Goal: Understand process/instructions: Learn about a topic

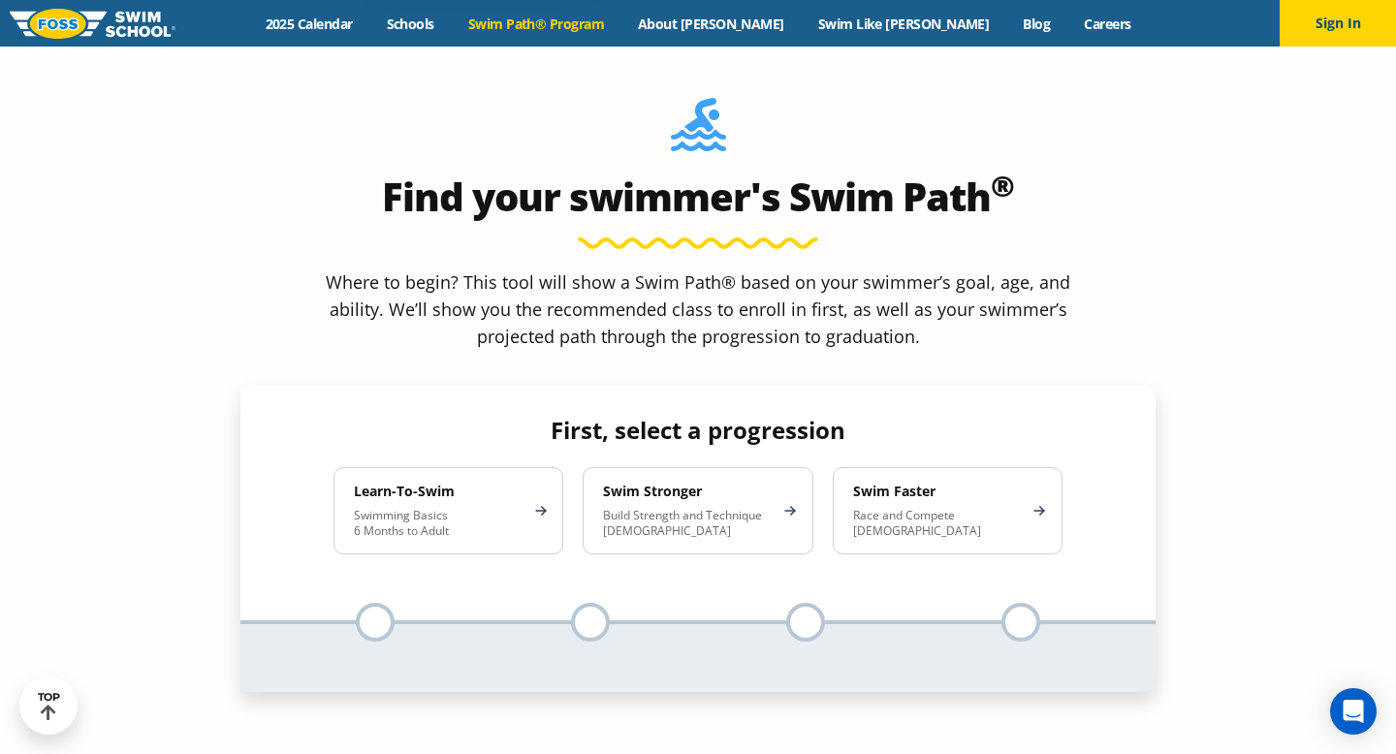
scroll to position [1746, 0]
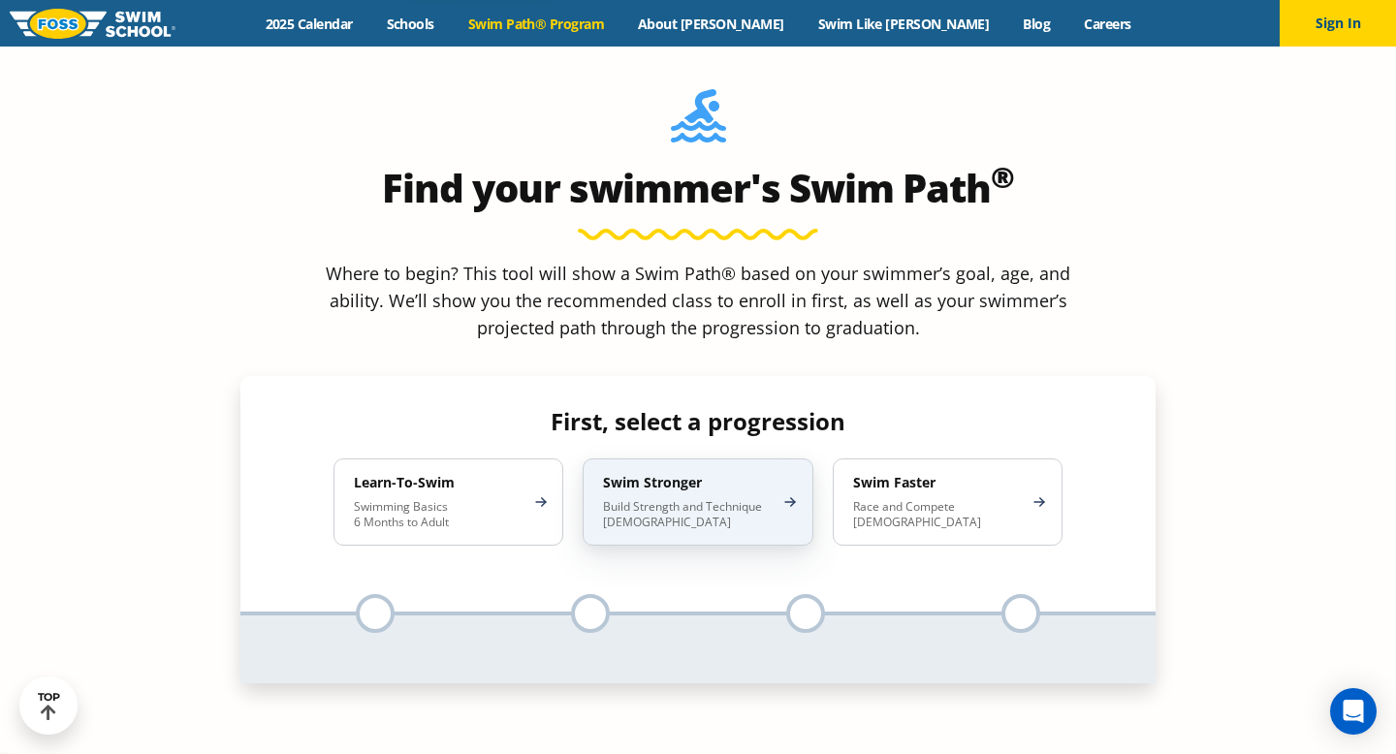
click at [741, 499] on p "Build Strength and Technique [DEMOGRAPHIC_DATA]" at bounding box center [688, 514] width 170 height 31
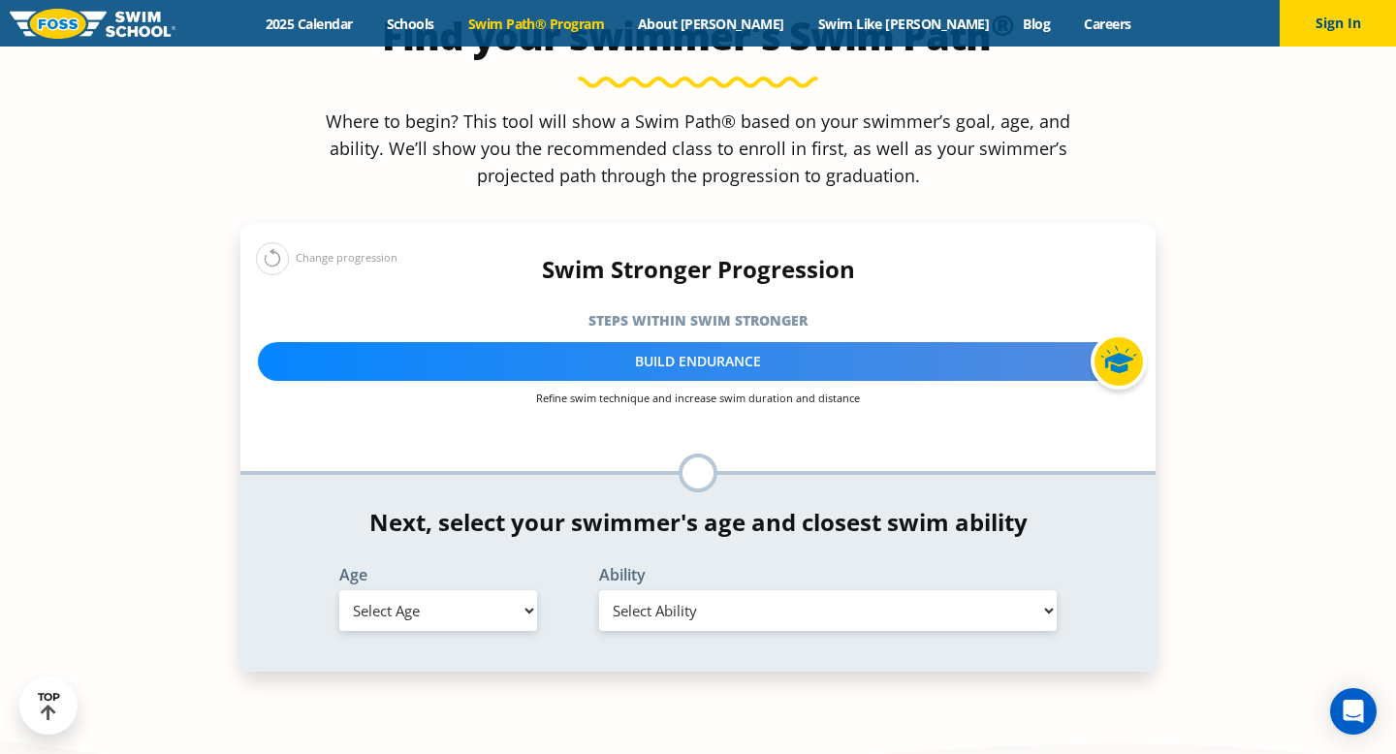
scroll to position [1900, 0]
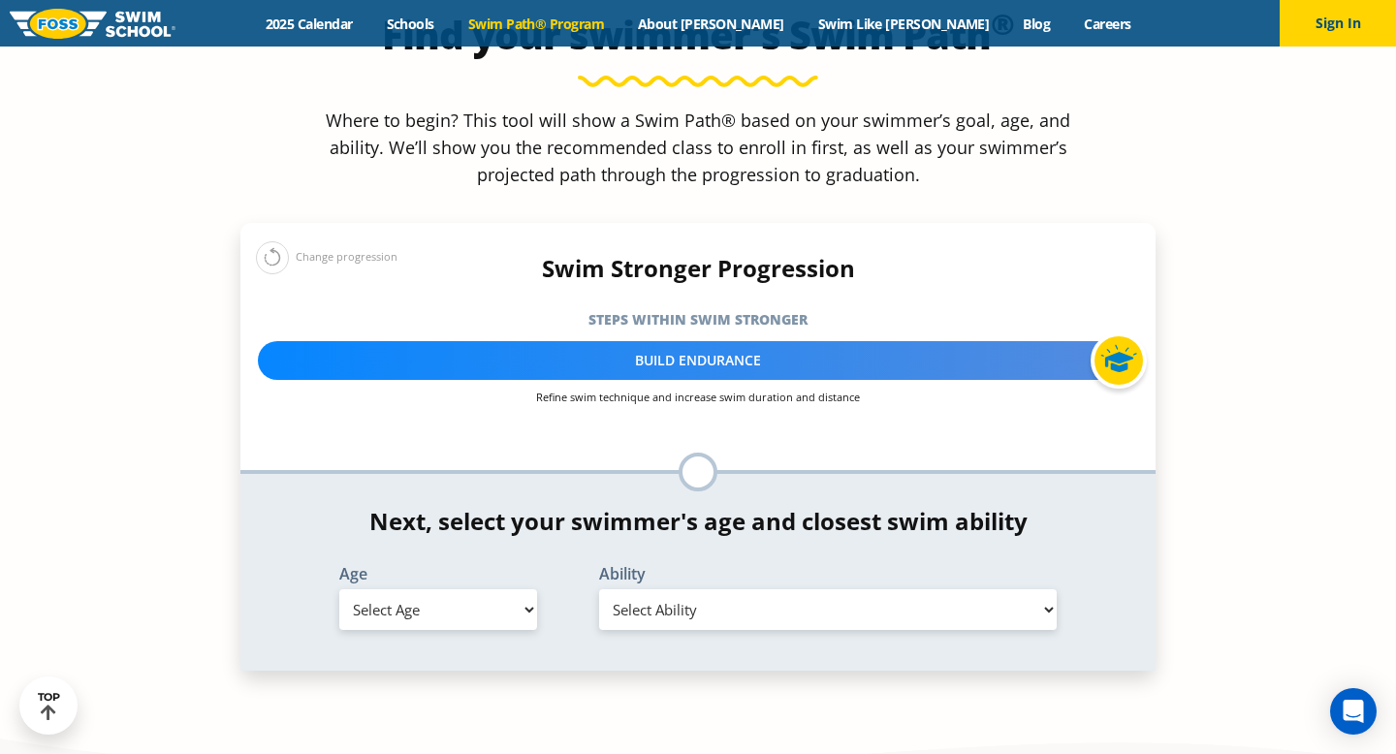
click at [460, 590] on select "Select Age [DEMOGRAPHIC_DATA] months - 1 year 1 year 2 years 3 years 4 years 5 …" at bounding box center [438, 610] width 198 height 41
select select "7-years"
click at [772, 590] on select "Select Ability First in-water experience When in the water, reliant on a life j…" at bounding box center [828, 610] width 458 height 41
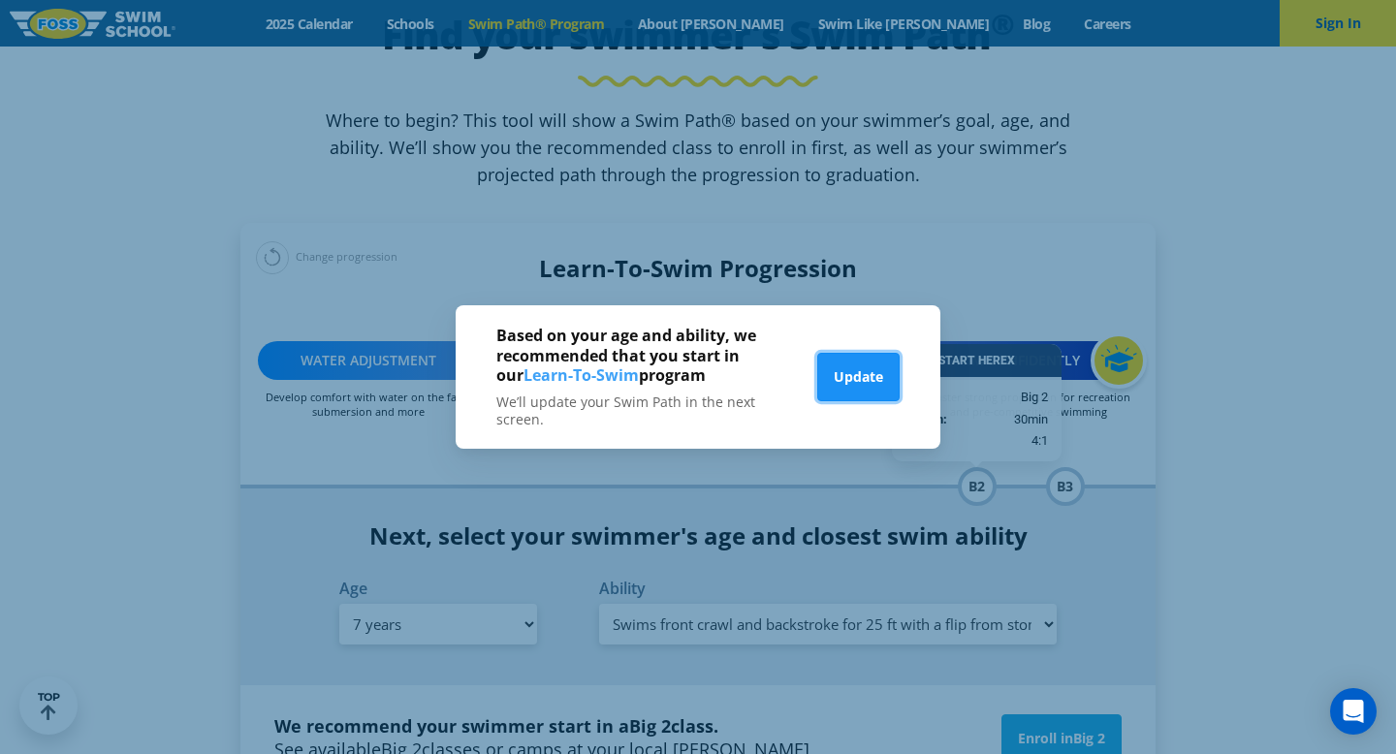
click at [855, 380] on button "Update" at bounding box center [858, 377] width 82 height 48
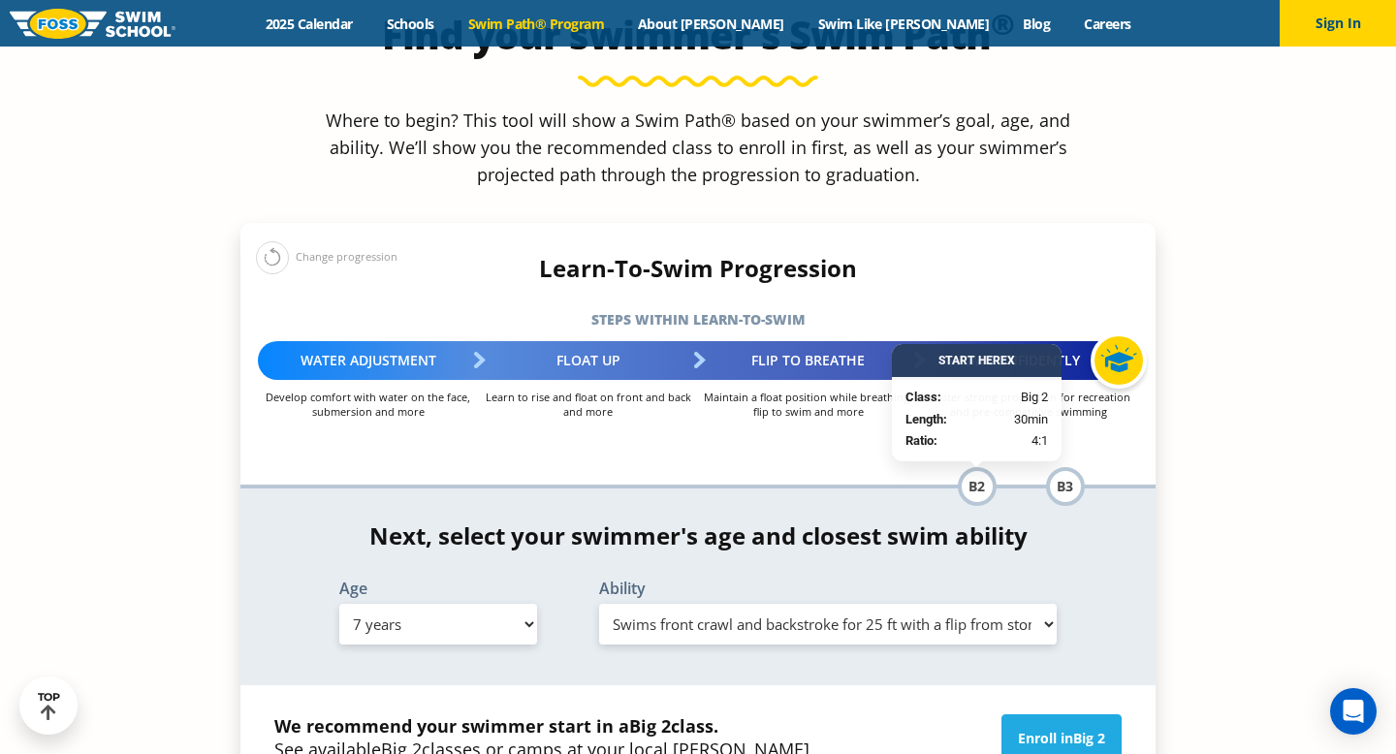
click at [820, 604] on select "Select Ability First in-water experience When in the water, reliant on a life j…" at bounding box center [828, 624] width 458 height 41
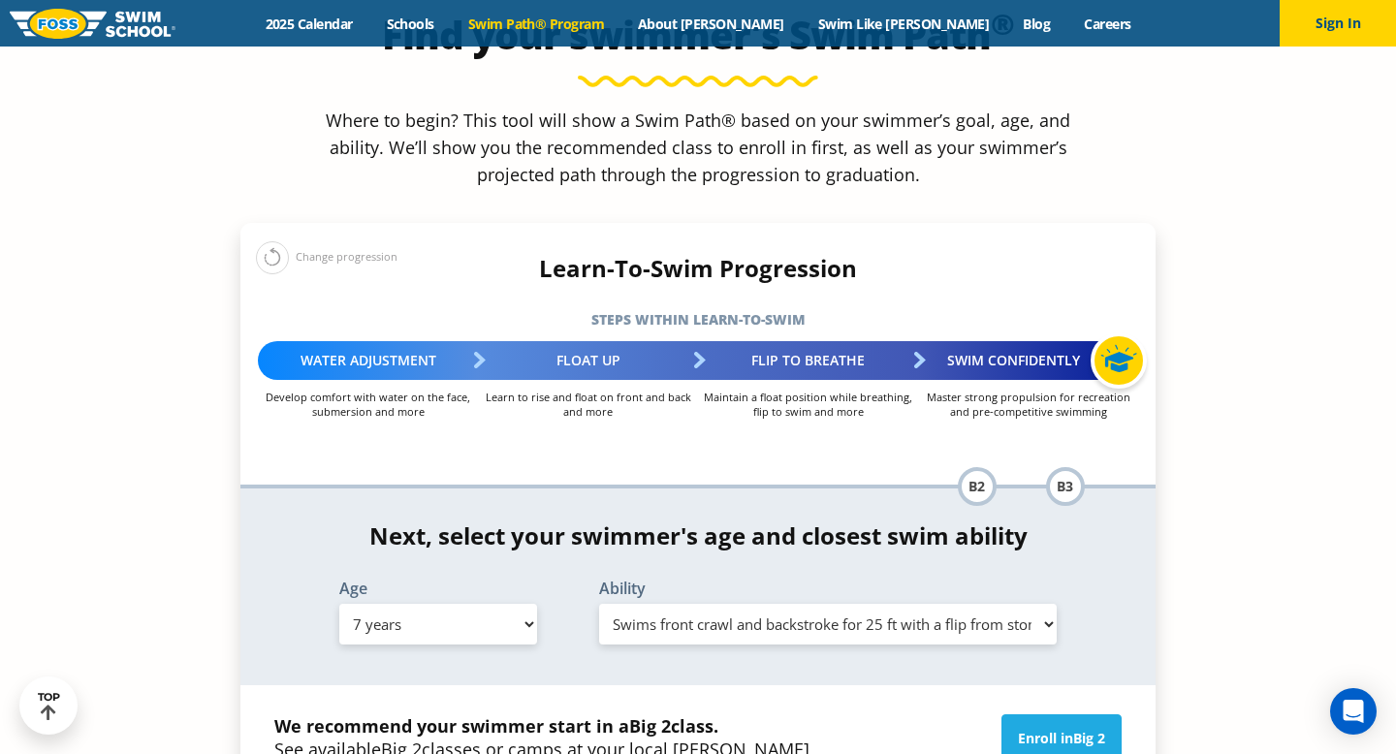
click at [723, 604] on select "Select Ability First in-water experience When in the water, reliant on a life j…" at bounding box center [828, 624] width 458 height 41
select select "7-years-uncomfortable-putting-face-in-the-water-andor-getting-water-on-ears-whi…"
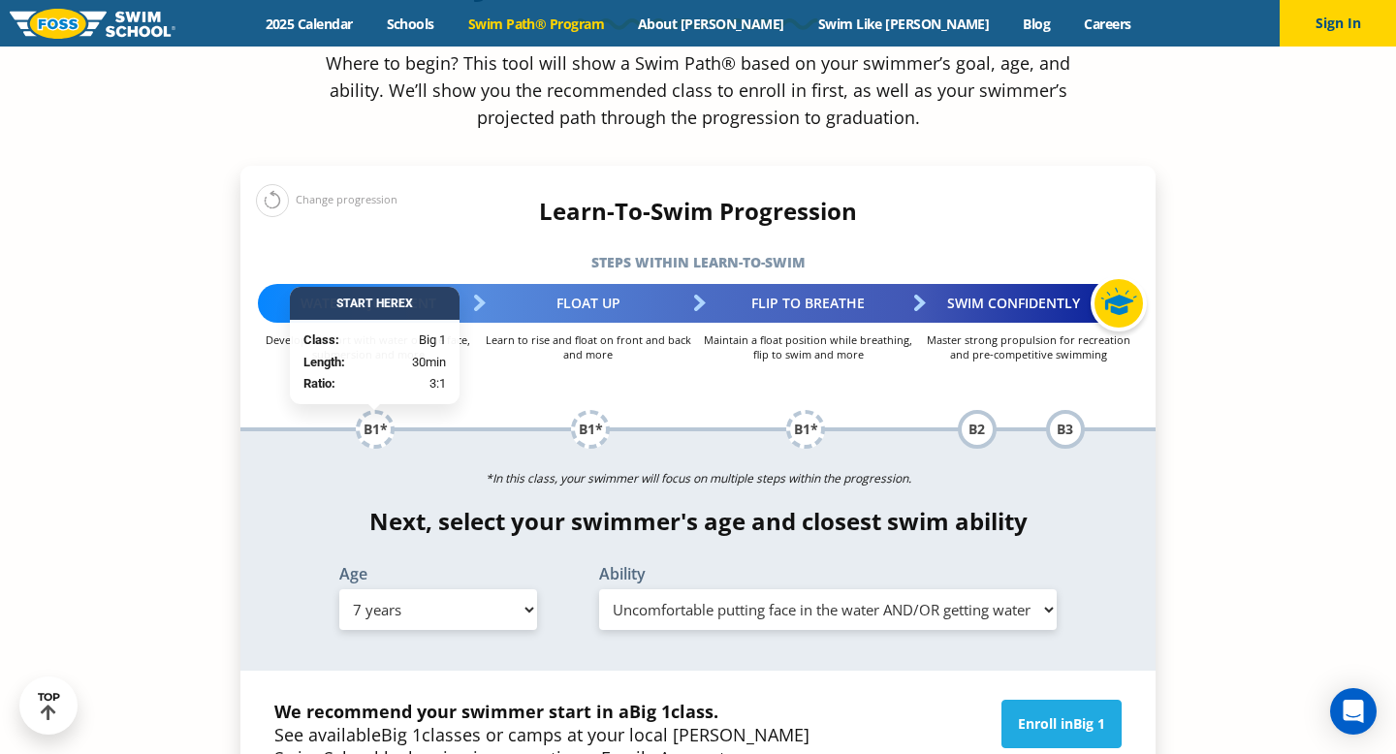
scroll to position [1945, 0]
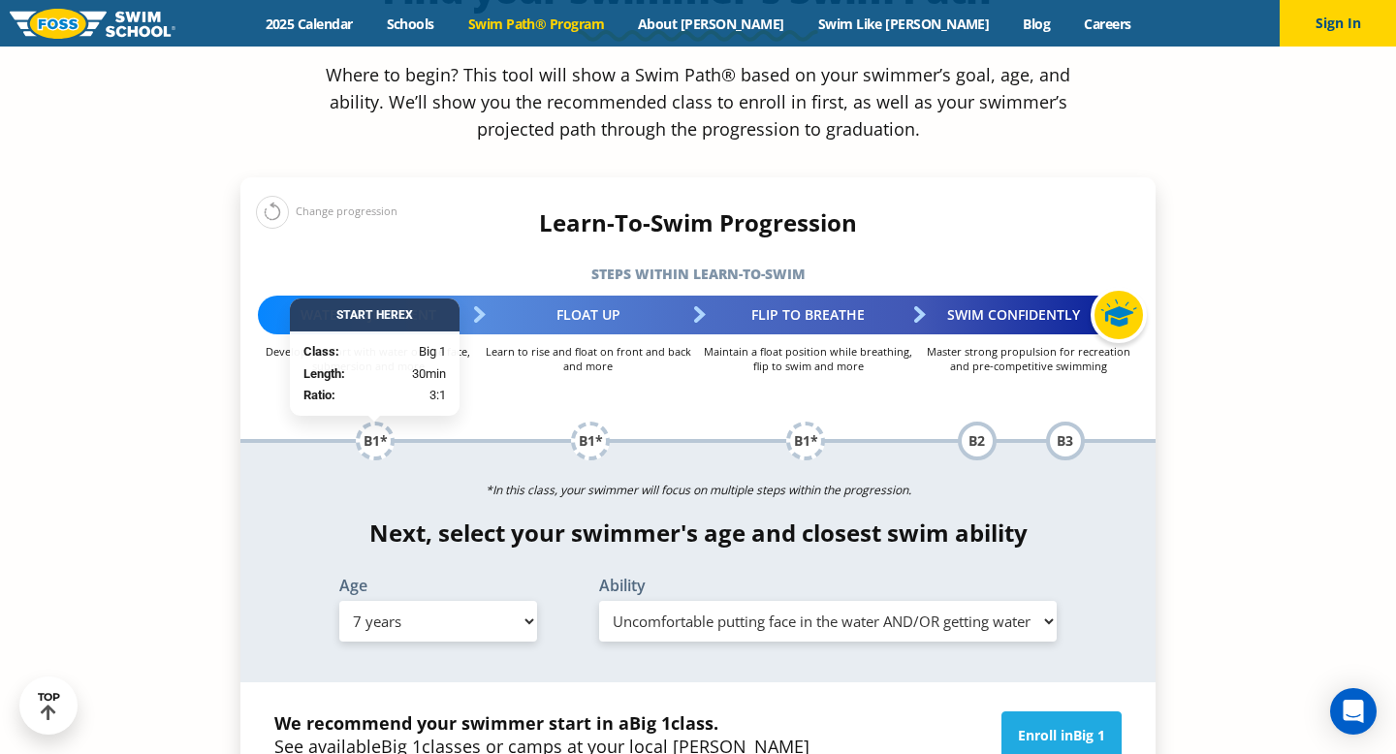
click at [505, 601] on select "Select Age [DEMOGRAPHIC_DATA] months - 1 year 1 year 2 years 3 years 4 years 5 …" at bounding box center [438, 621] width 198 height 41
select select "6-years"
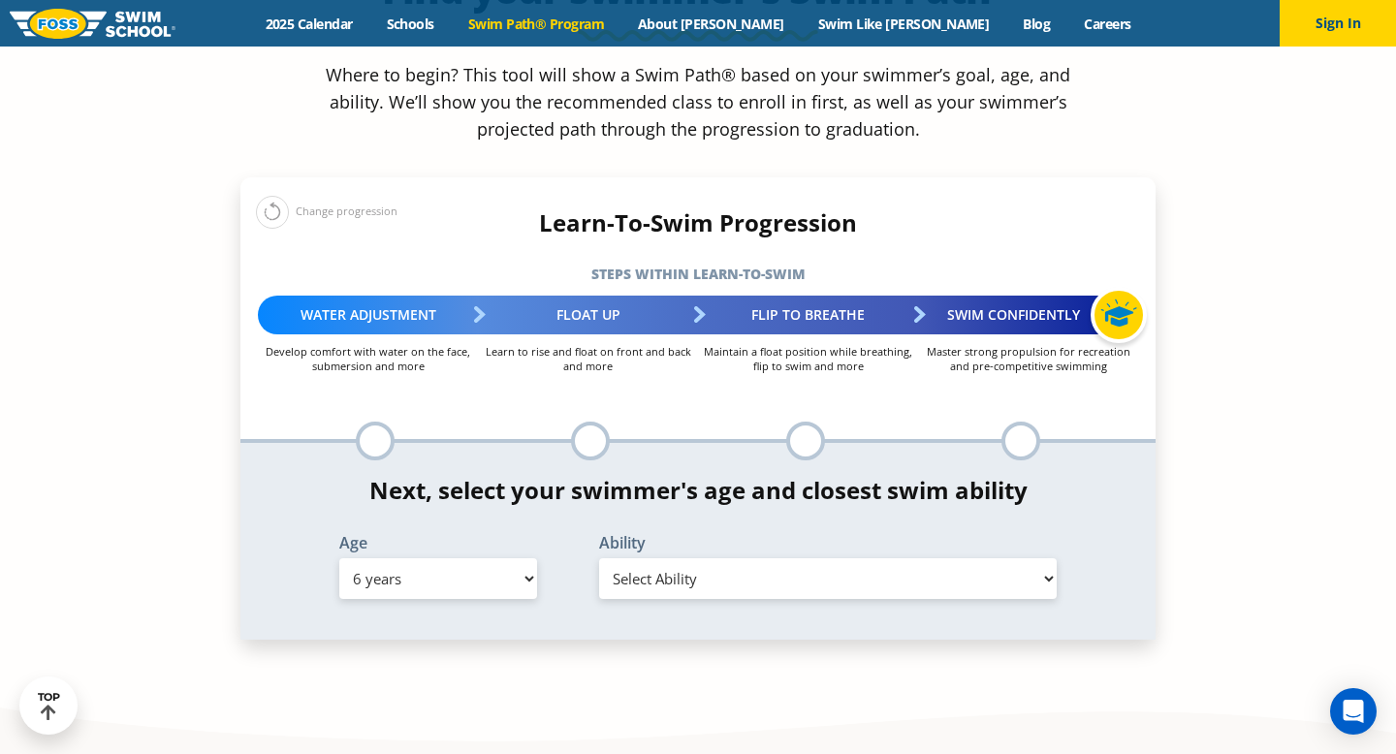
click at [752, 559] on select "Select Ability First in-water experience When in the water, reliant on a life j…" at bounding box center [828, 579] width 458 height 41
select select "6-years-in-open-water-able-to-swim-for-at-least-15-ft-back-to-safety-while-flip…"
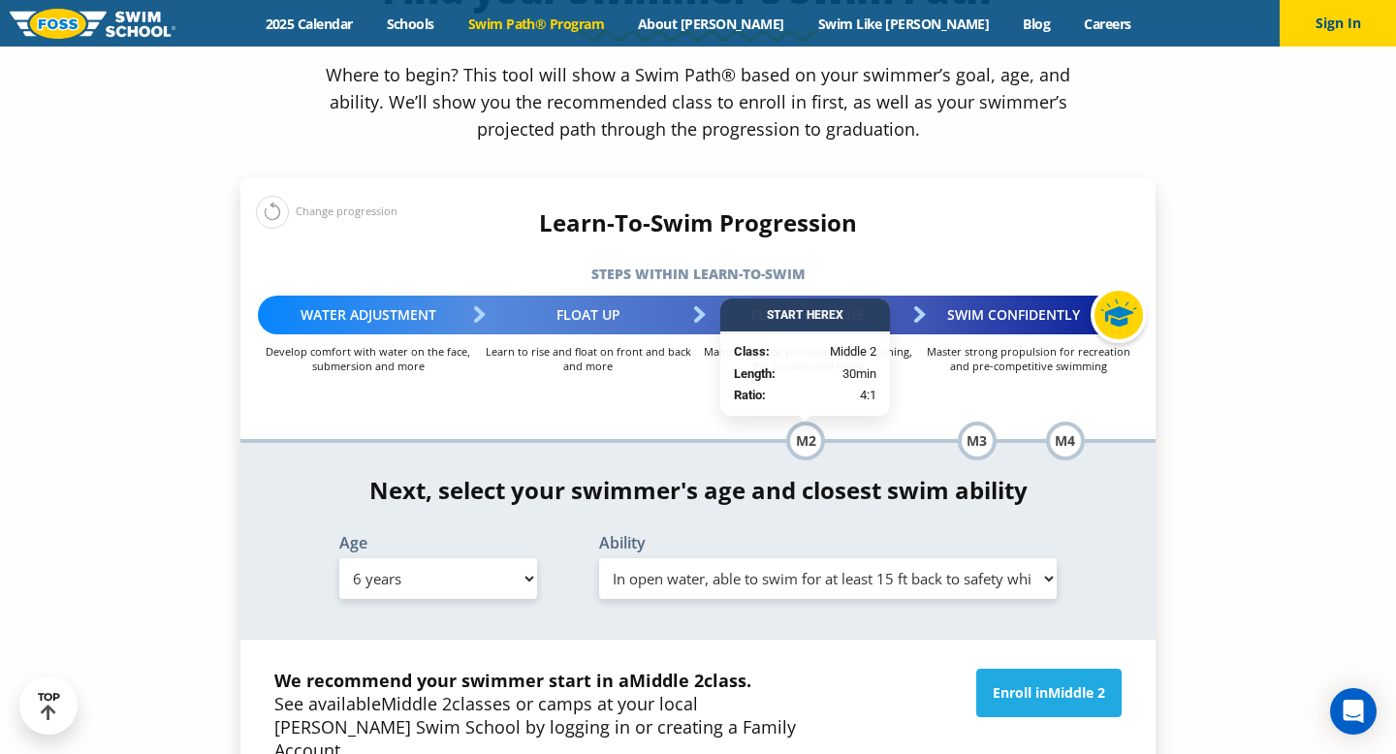
click at [464, 559] on select "Select Age [DEMOGRAPHIC_DATA] months - 1 year 1 year 2 years 3 years 4 years 5 …" at bounding box center [438, 579] width 198 height 41
select select "7-years"
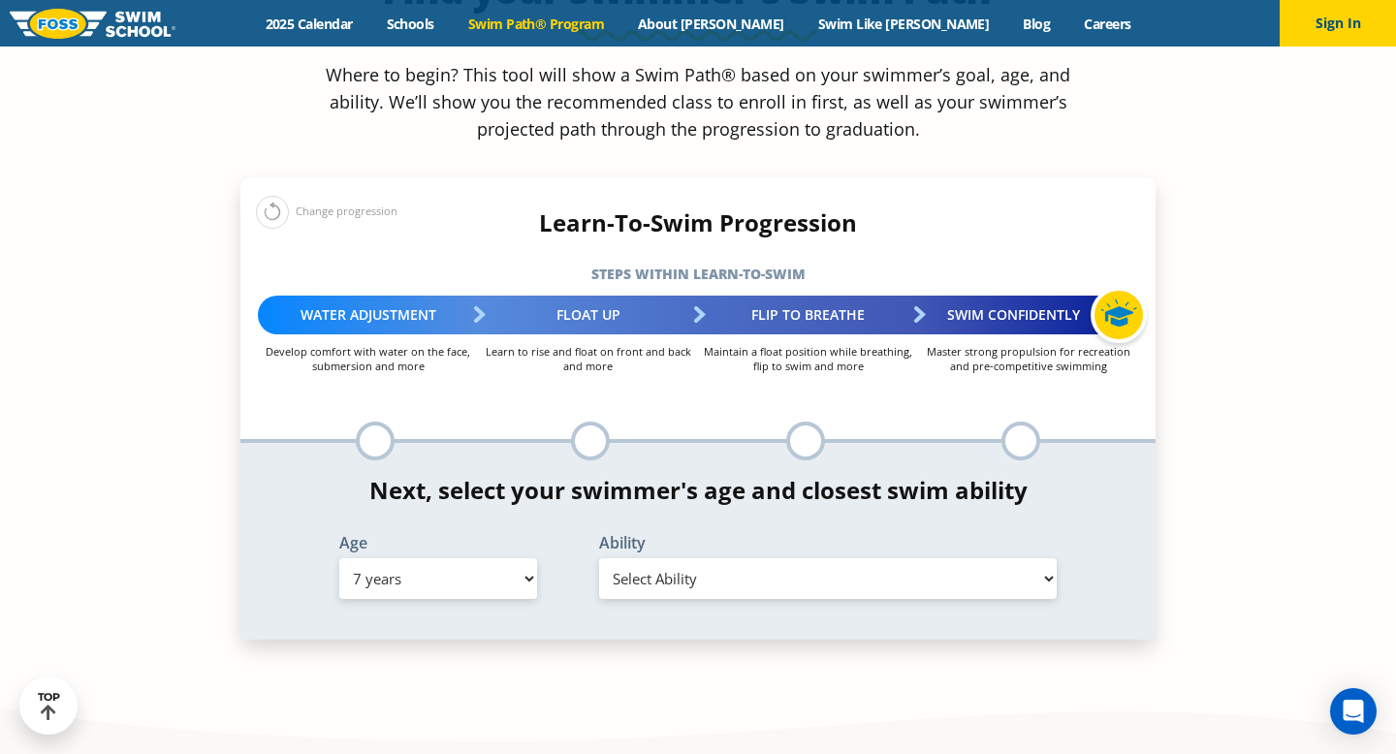
click at [641, 559] on select "Select Ability First in-water experience When in the water, reliant on a life j…" at bounding box center [828, 579] width 458 height 41
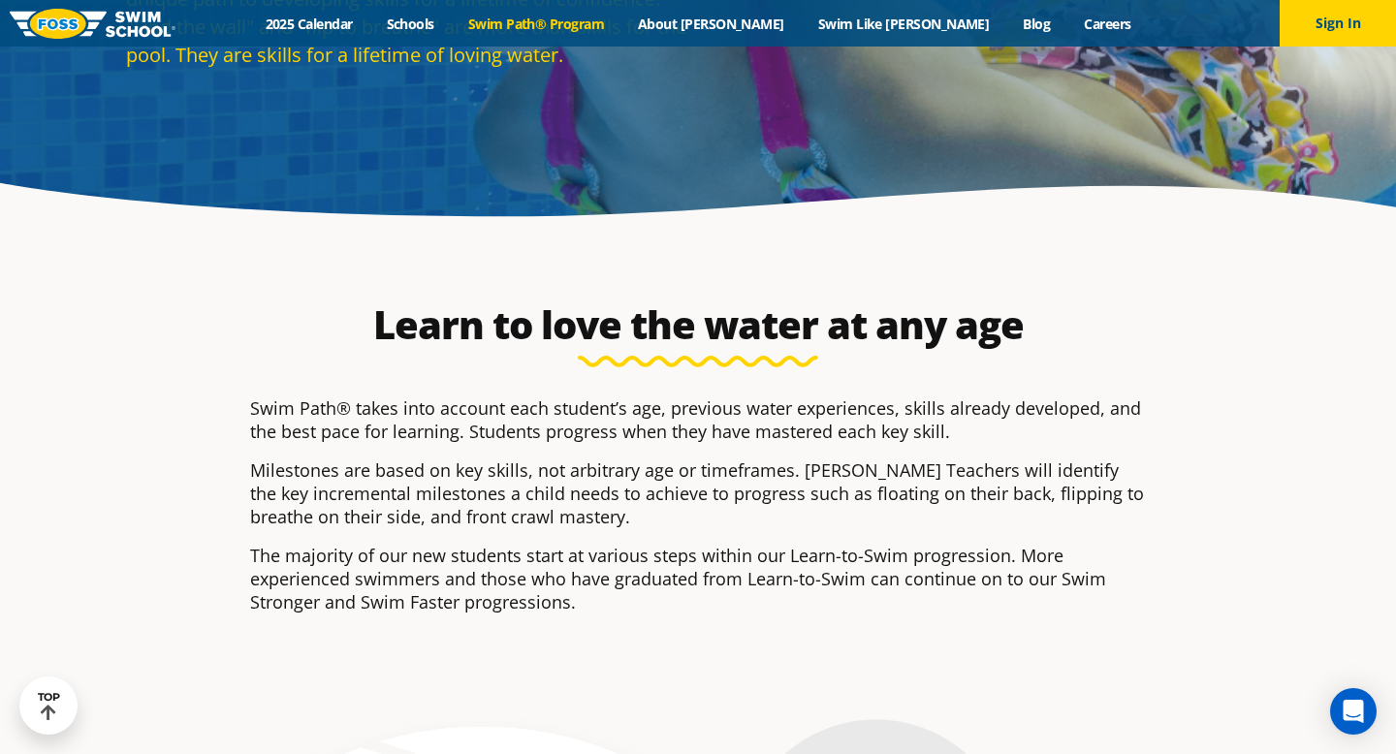
scroll to position [0, 0]
